Goal: Complete application form

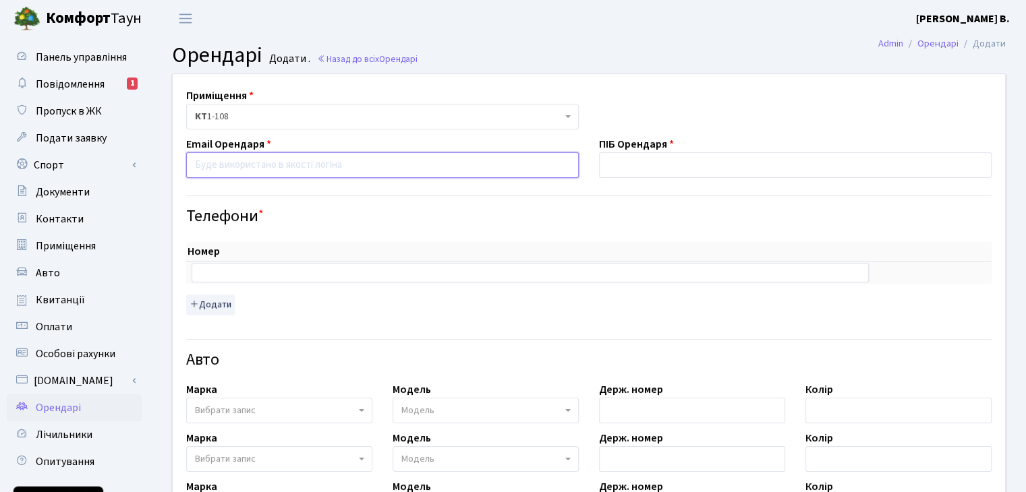
click at [347, 171] on input "email" at bounding box center [382, 165] width 393 height 26
paste input ": [EMAIL_ADDRESS][DOMAIN_NAME]"
click at [197, 167] on input ": [EMAIL_ADDRESS][DOMAIN_NAME]" at bounding box center [382, 165] width 393 height 26
type input "[EMAIL_ADDRESS][DOMAIN_NAME]"
click at [599, 178] on div "Приміщення <b>КТ</b>&nbsp;&nbsp;&nbsp;&nbsp;1-108 КТ 1-108 Email Орендаря [EMAI…" at bounding box center [589, 450] width 853 height 752
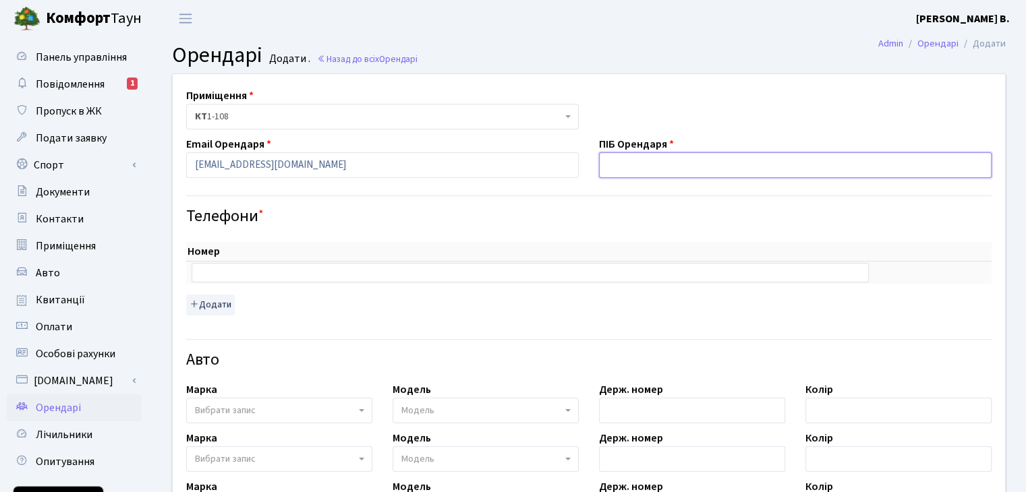
click at [642, 168] on input "text" at bounding box center [795, 165] width 393 height 26
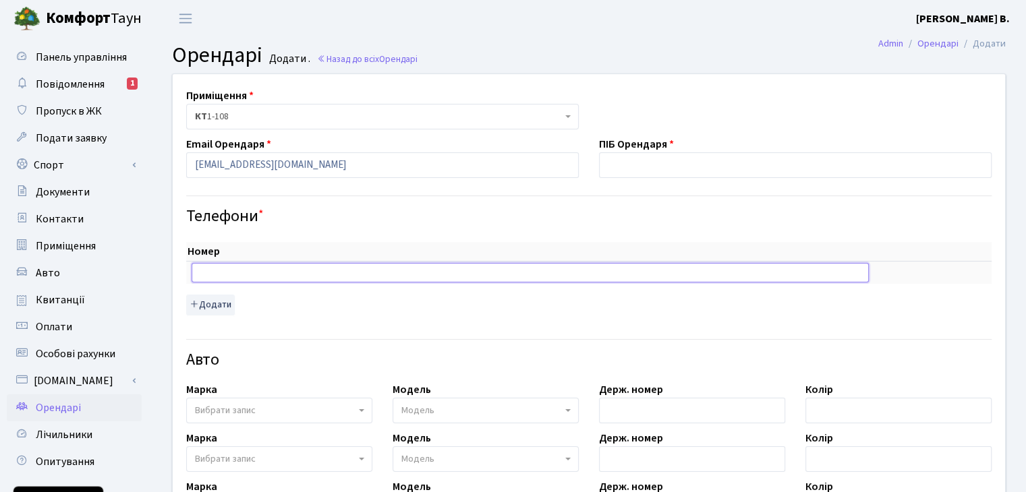
click at [345, 273] on input "text" at bounding box center [530, 272] width 677 height 19
paste input "‪[PHONE_NUMBER]"
click at [213, 271] on input "‪[PHONE_NUMBER]" at bounding box center [530, 272] width 677 height 19
click at [224, 273] on input "‪+38096) [PHONE_NUMBER]" at bounding box center [530, 272] width 677 height 19
click at [225, 272] on input "‪+38096 849-20-73" at bounding box center [530, 272] width 677 height 19
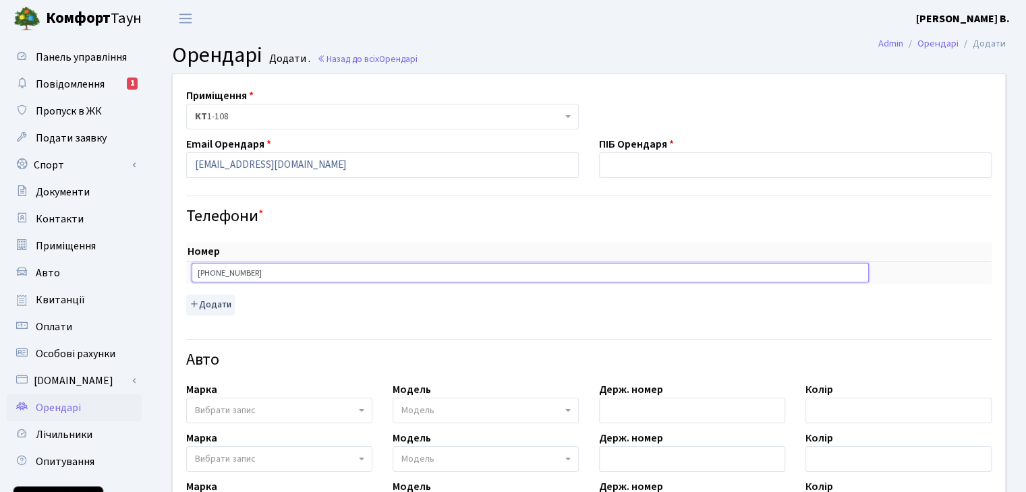
click at [225, 272] on input "‪+38096 849-20-73" at bounding box center [530, 272] width 677 height 19
click at [238, 271] on input "‪+38096849-20-73" at bounding box center [530, 272] width 677 height 19
click at [246, 271] on input "‪+3809684920-73" at bounding box center [530, 272] width 677 height 19
type input "‪+380968492073"
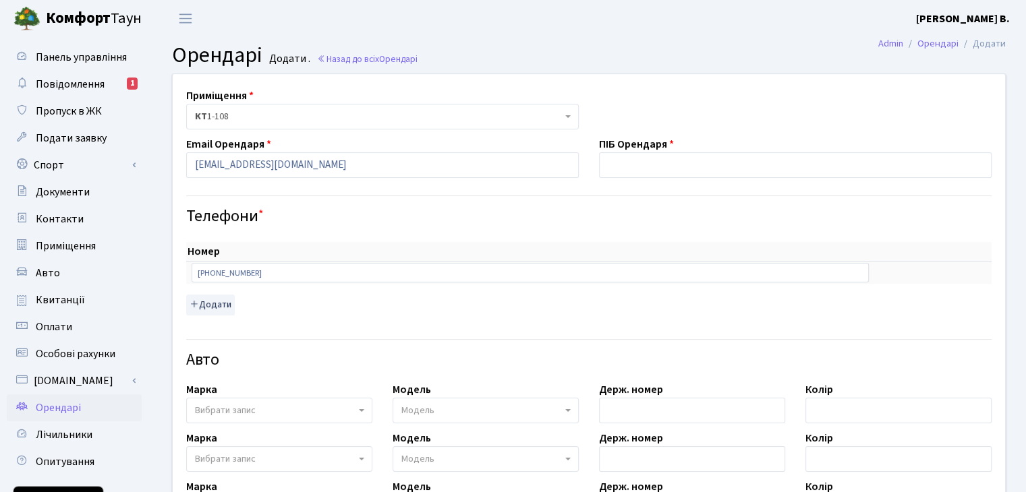
click at [298, 237] on div "Номер sort item delete item ‪+380968492073 sort item delete item Додати" at bounding box center [589, 274] width 826 height 96
click at [241, 115] on span "КТ 1-108" at bounding box center [378, 116] width 367 height 13
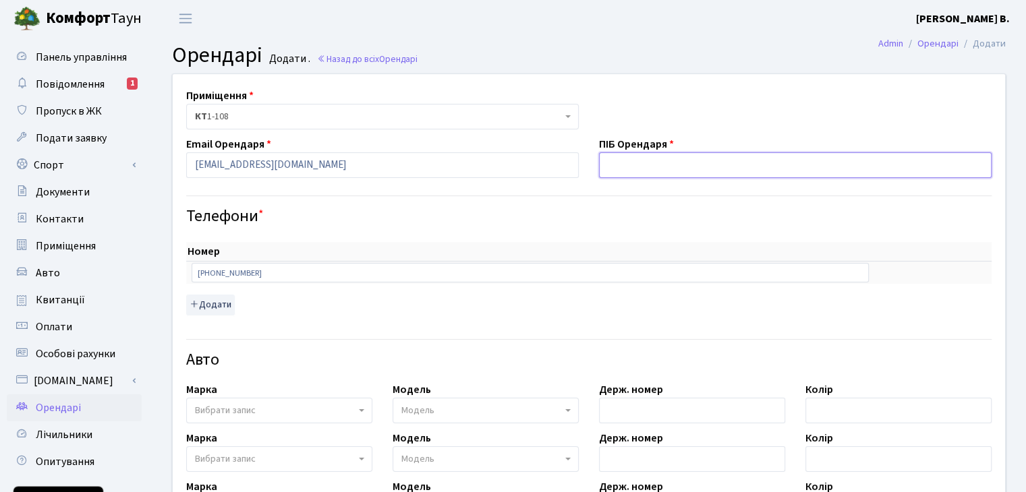
click at [685, 166] on input "text" at bounding box center [795, 165] width 393 height 26
type input "[PERSON_NAME]"
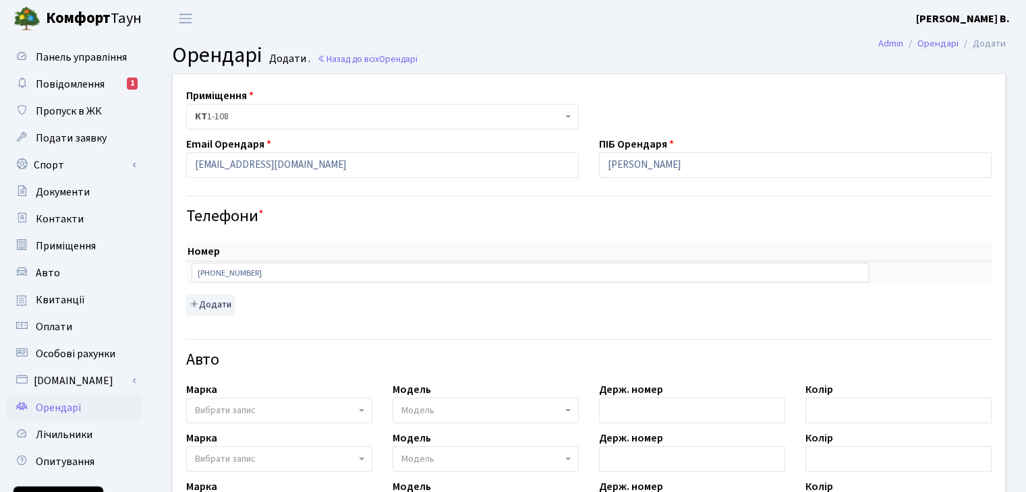
click at [515, 236] on div "Номер sort item delete item ‪+380968492073 sort item delete item Додати" at bounding box center [589, 274] width 826 height 96
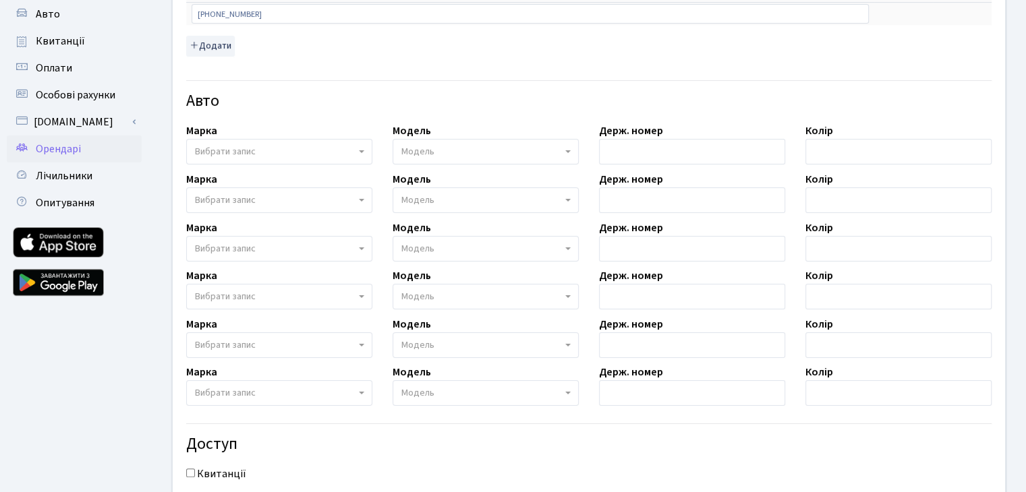
scroll to position [415, 0]
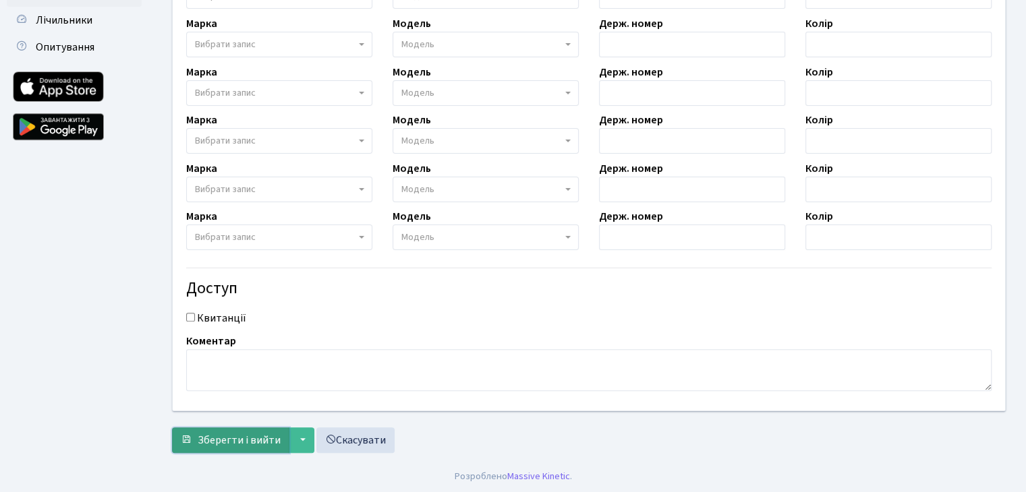
click at [256, 437] on span "Зберегти і вийти" at bounding box center [239, 440] width 83 height 15
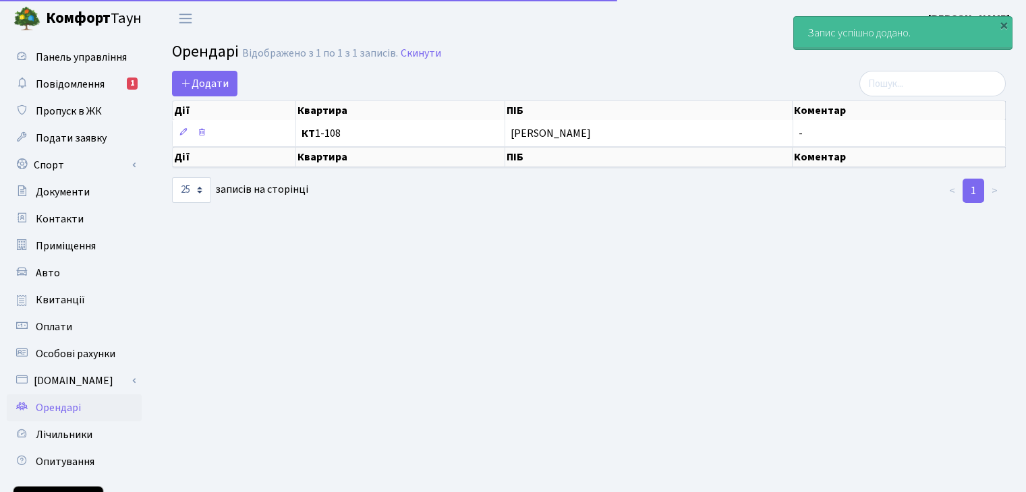
select select "25"
